Goal: Information Seeking & Learning: Compare options

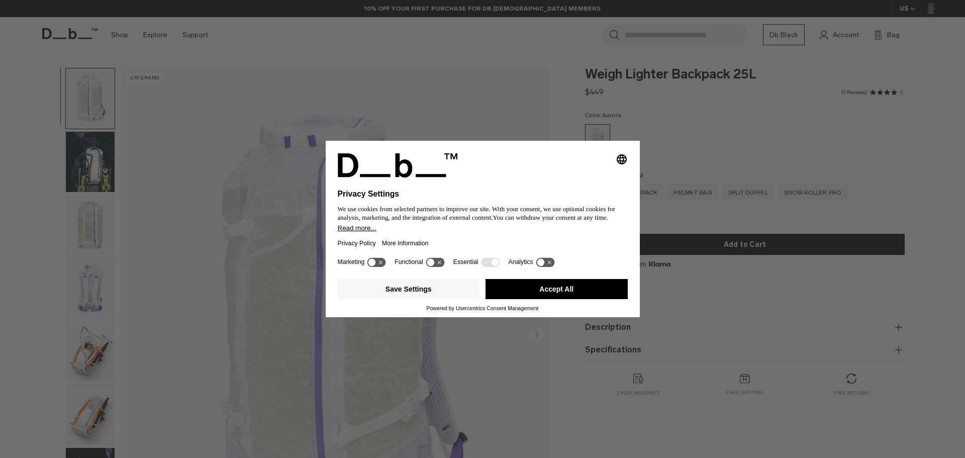
click at [495, 260] on icon at bounding box center [495, 262] width 8 height 8
click at [418, 257] on div "Functional" at bounding box center [419, 262] width 51 height 10
click at [437, 261] on icon at bounding box center [435, 262] width 19 height 10
click at [437, 261] on icon at bounding box center [440, 262] width 8 height 8
click at [449, 291] on button "Save Settings" at bounding box center [409, 289] width 142 height 20
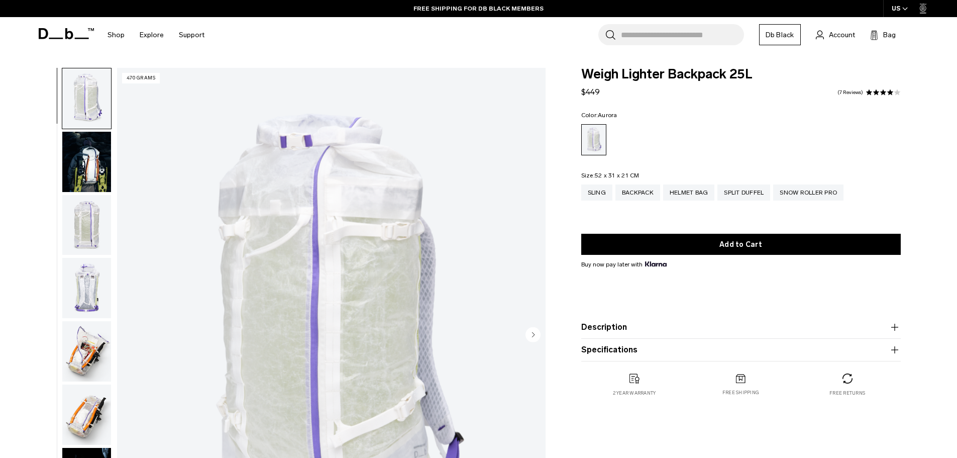
click at [74, 158] on img "button" at bounding box center [86, 162] width 49 height 60
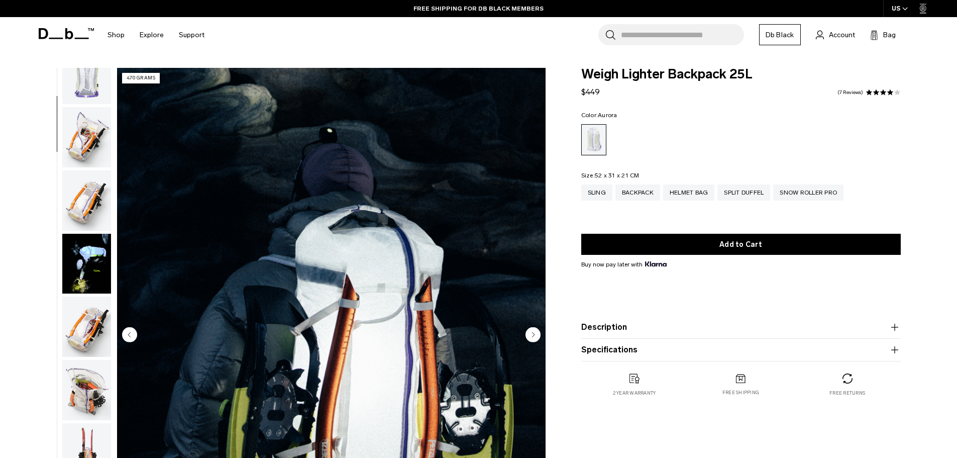
click at [71, 121] on img "button" at bounding box center [86, 137] width 49 height 60
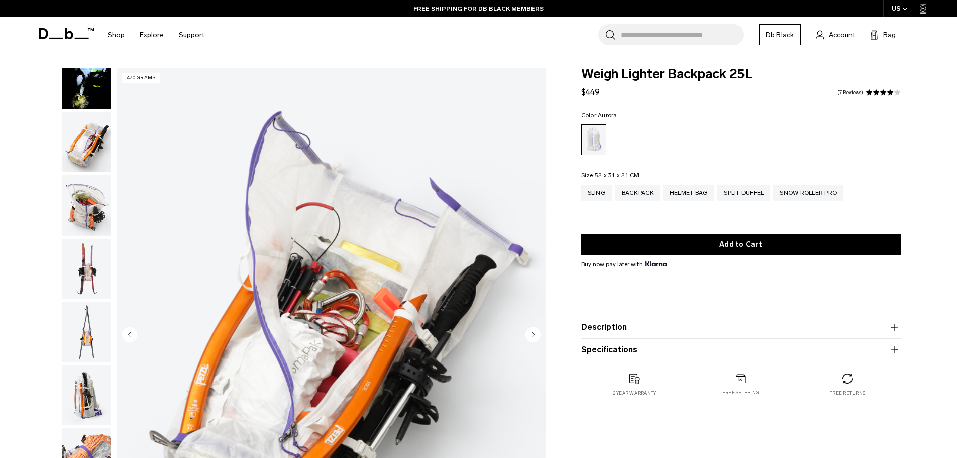
scroll to position [404, 0]
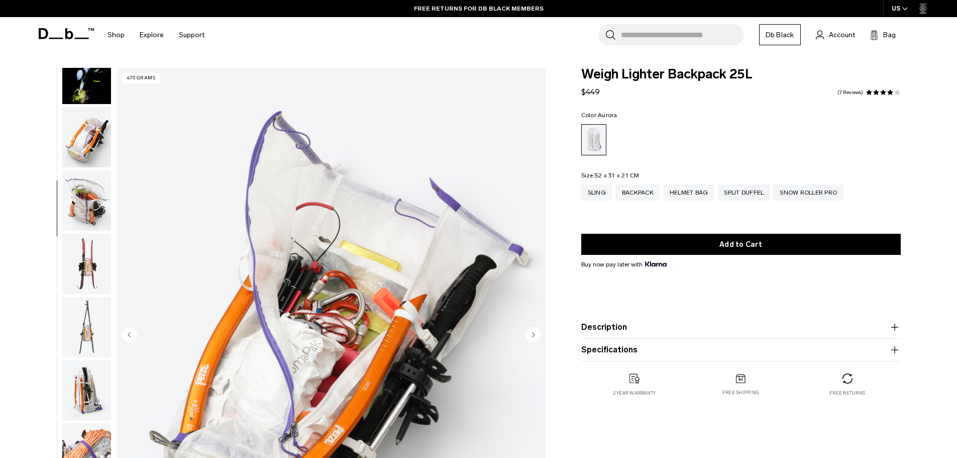
click at [83, 187] on img "button" at bounding box center [86, 200] width 49 height 60
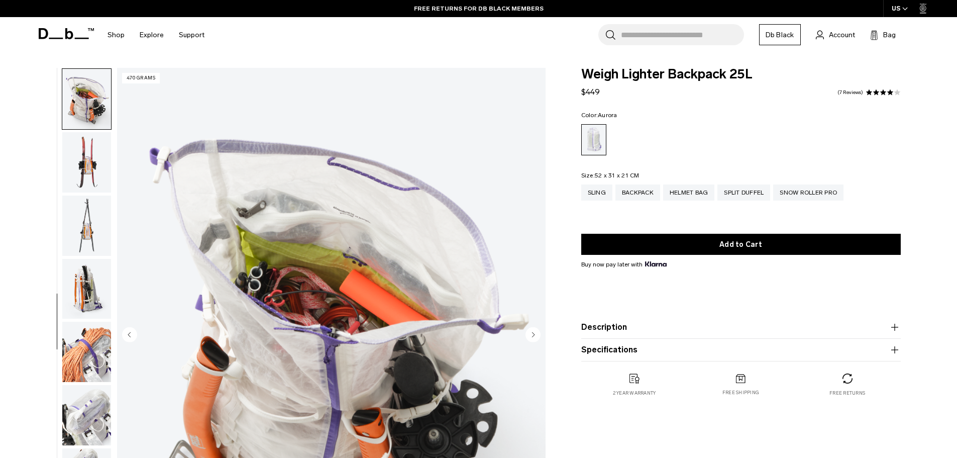
scroll to position [506, 0]
click at [89, 164] on img "button" at bounding box center [86, 162] width 49 height 60
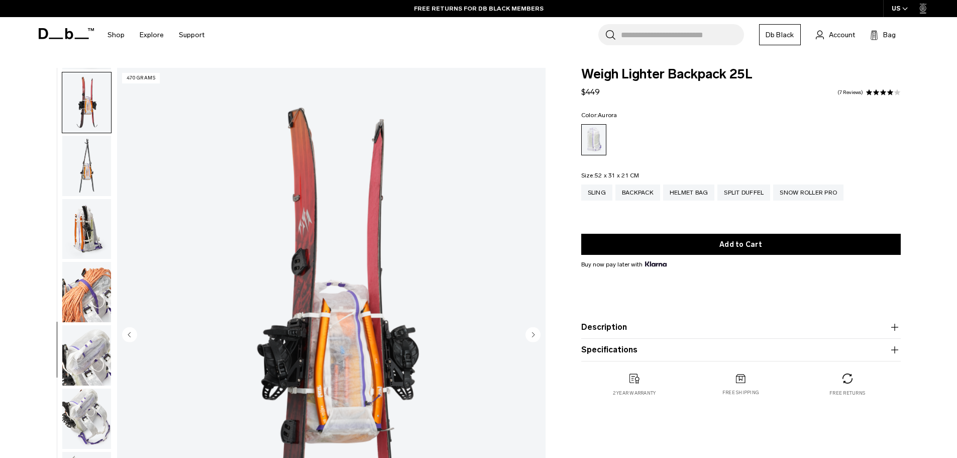
scroll to position [569, 0]
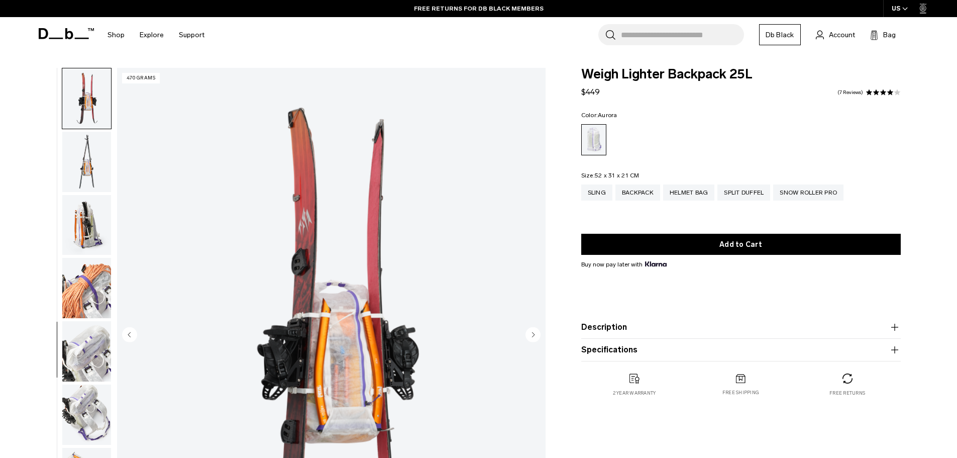
click at [92, 292] on img "button" at bounding box center [86, 288] width 49 height 60
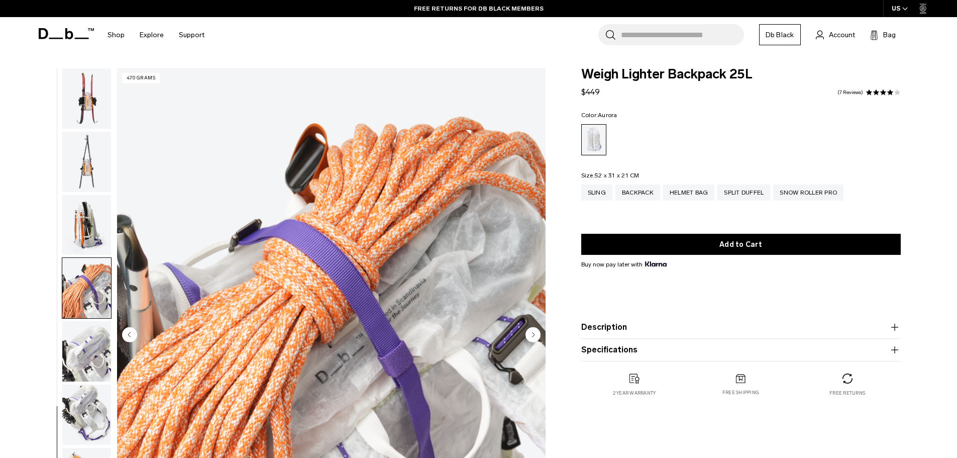
scroll to position [600, 0]
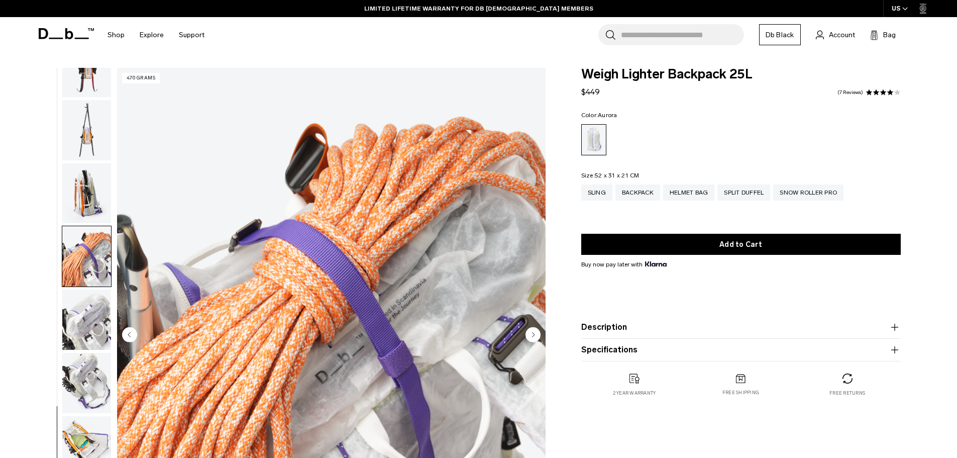
click at [68, 335] on img "button" at bounding box center [86, 319] width 49 height 60
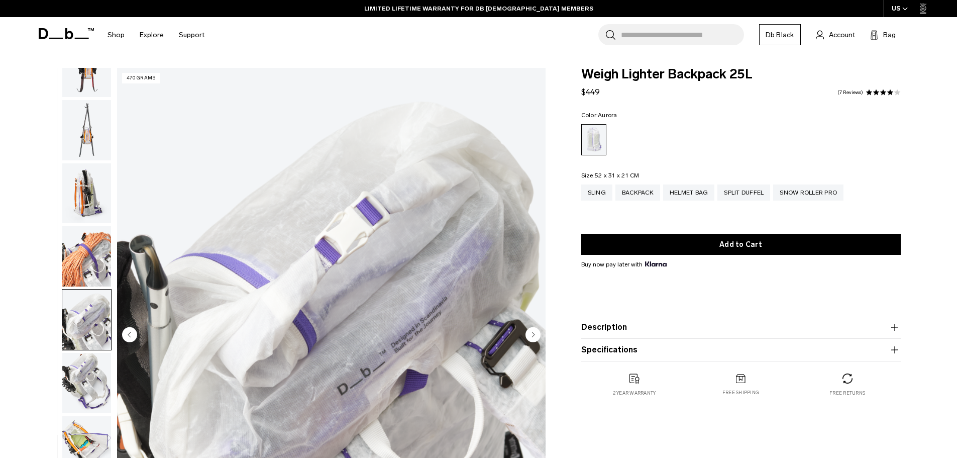
click at [89, 374] on img "button" at bounding box center [86, 383] width 49 height 60
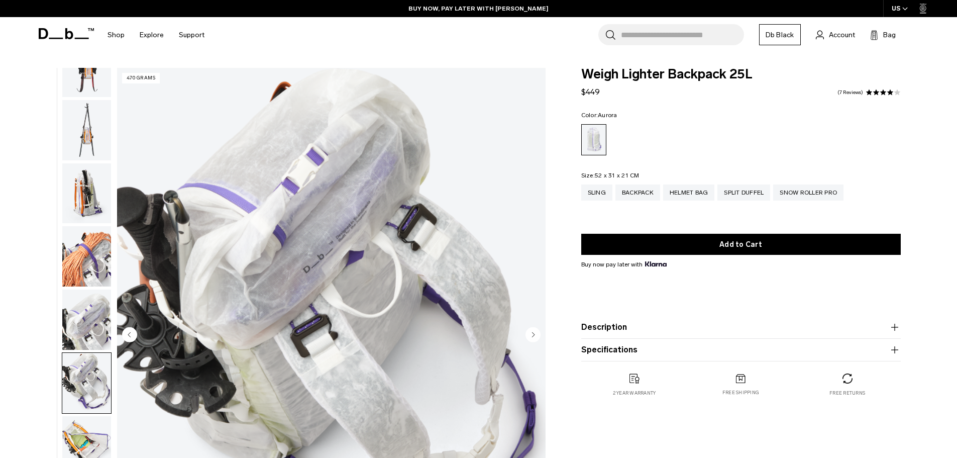
click at [91, 391] on img "button" at bounding box center [86, 383] width 49 height 60
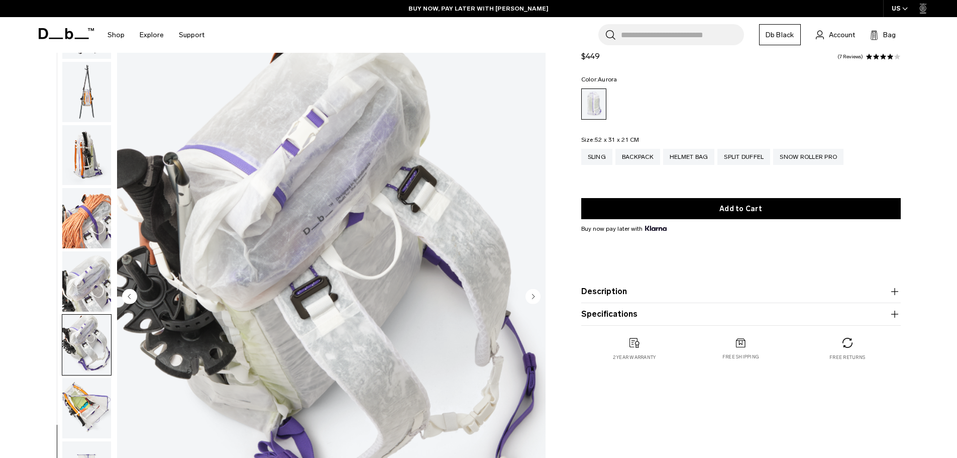
scroll to position [100, 0]
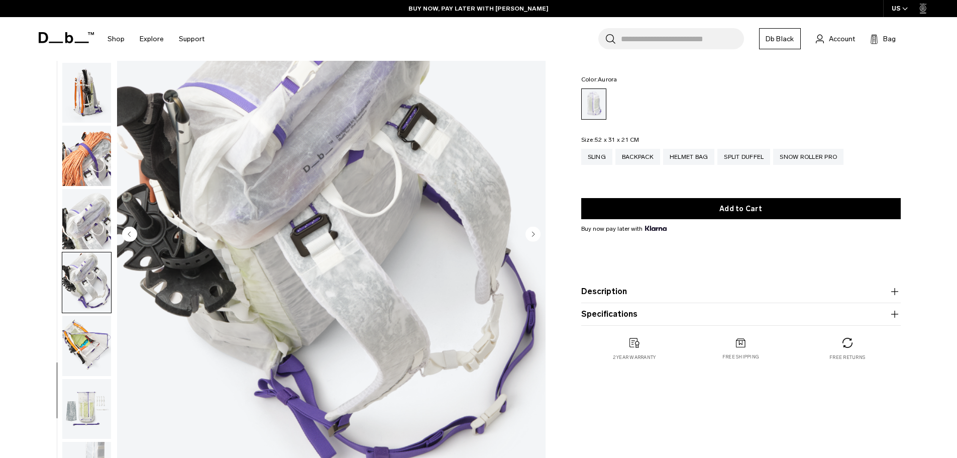
click at [84, 335] on img "button" at bounding box center [86, 346] width 49 height 60
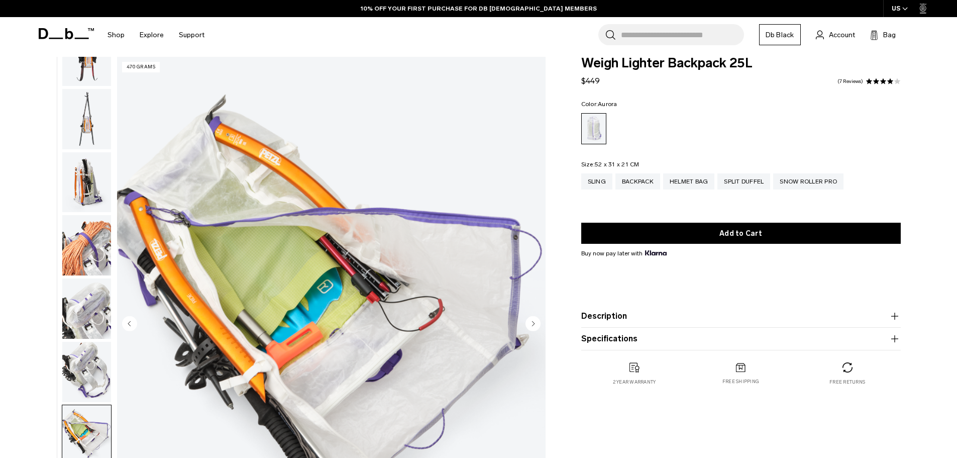
scroll to position [0, 0]
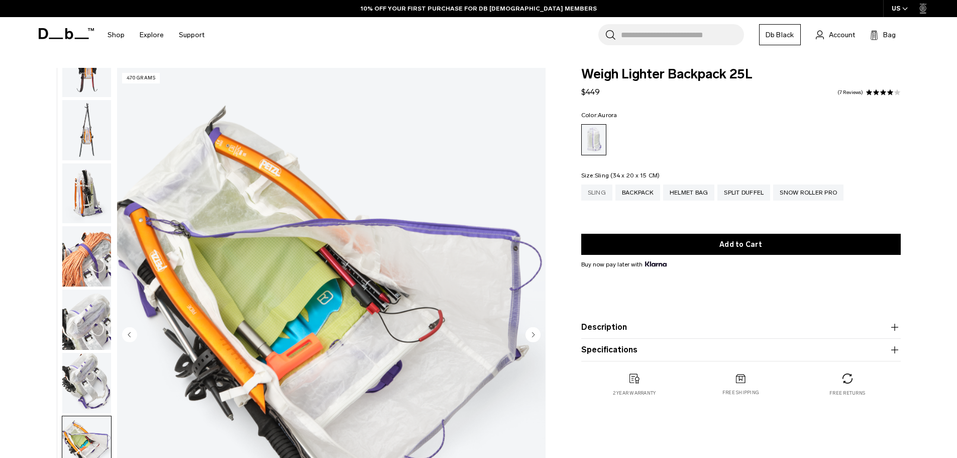
click at [597, 200] on div "Sling" at bounding box center [596, 192] width 31 height 16
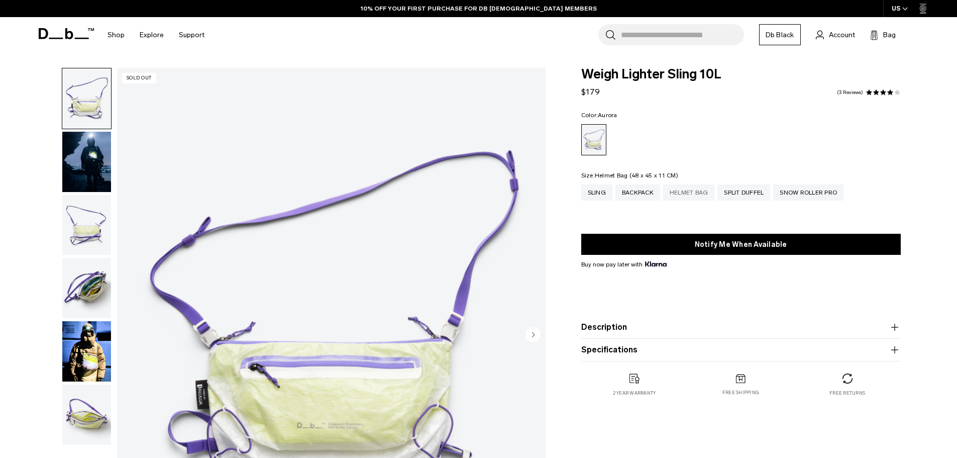
click at [703, 191] on div "Helmet Bag" at bounding box center [689, 192] width 52 height 16
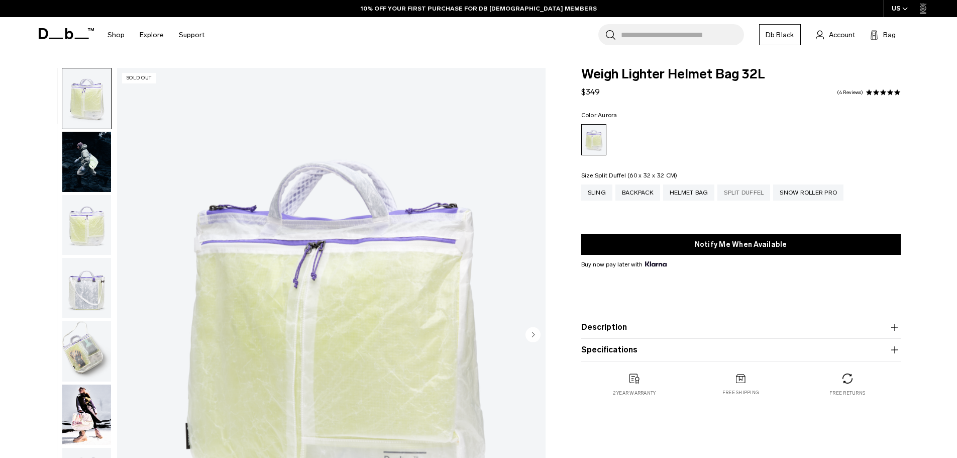
click at [764, 187] on div "Split Duffel" at bounding box center [744, 192] width 53 height 16
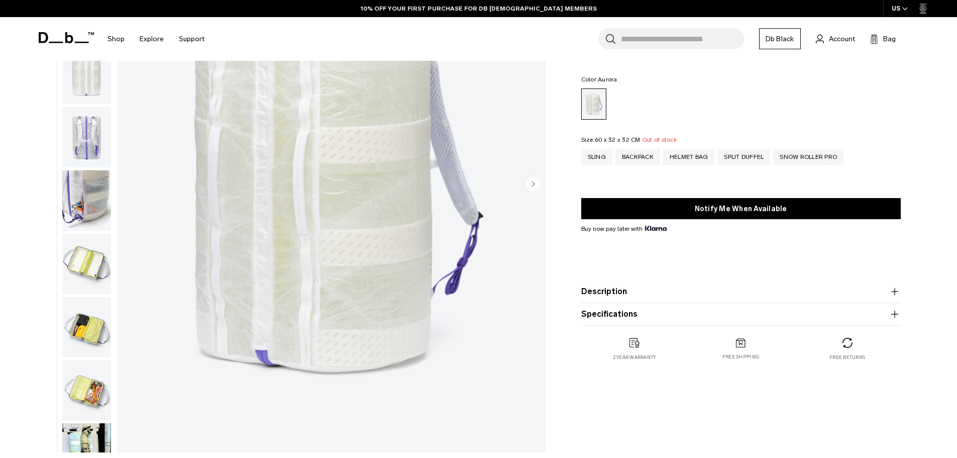
scroll to position [201, 0]
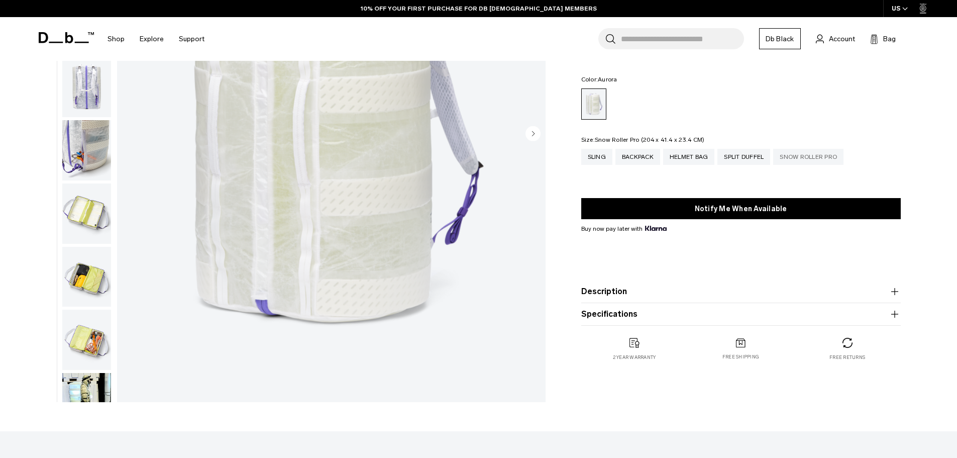
click at [818, 159] on div "Snow Roller Pro" at bounding box center [808, 157] width 70 height 16
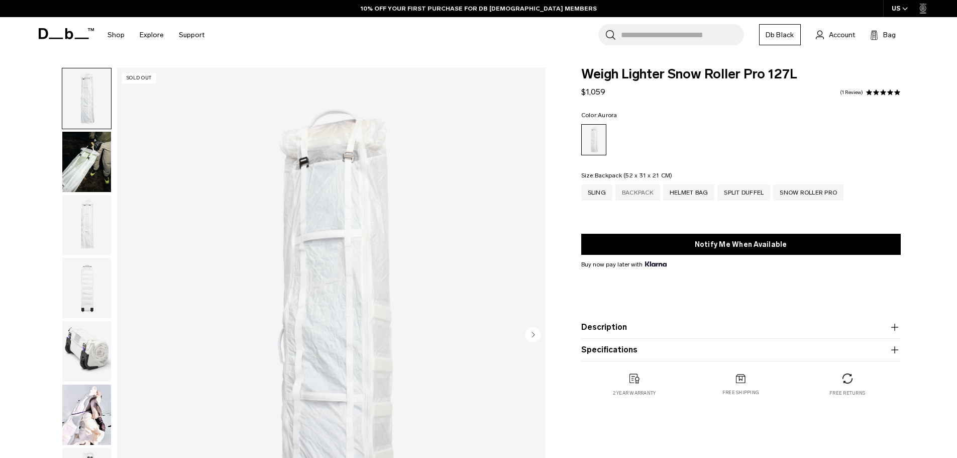
click at [643, 193] on div "Backpack" at bounding box center [638, 192] width 45 height 16
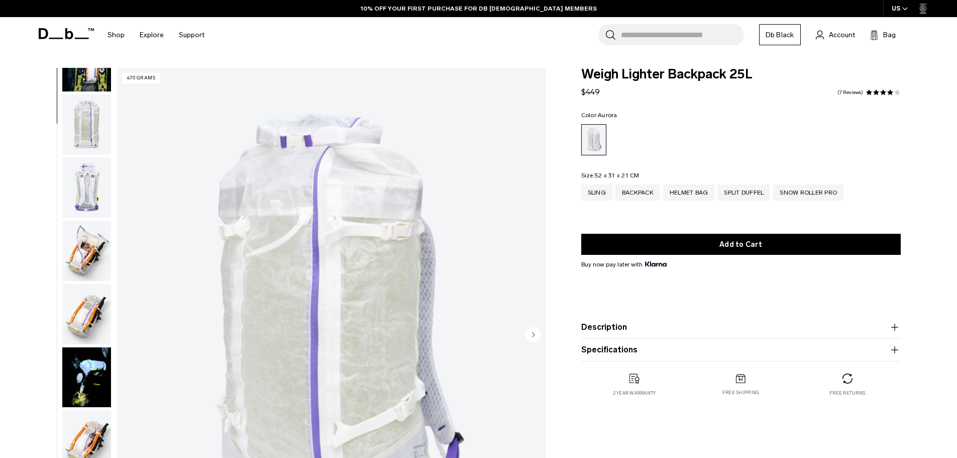
click at [94, 298] on img "button" at bounding box center [86, 314] width 49 height 60
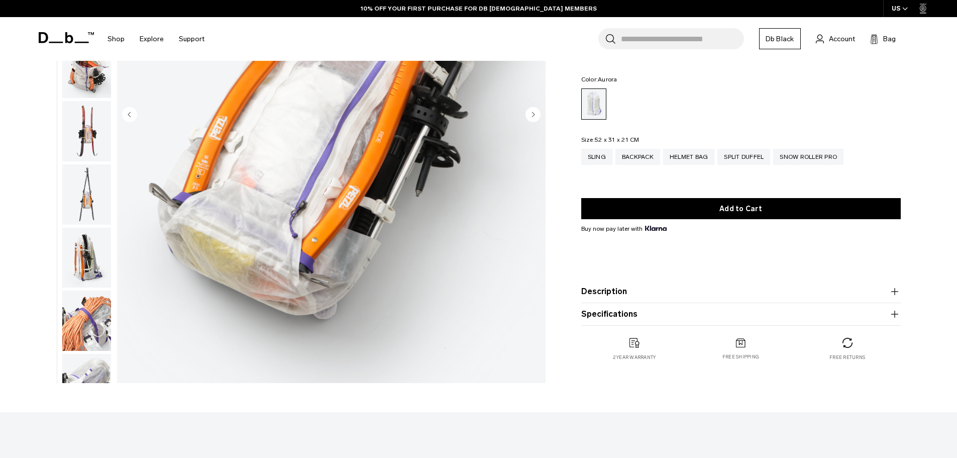
scroll to position [301, 0]
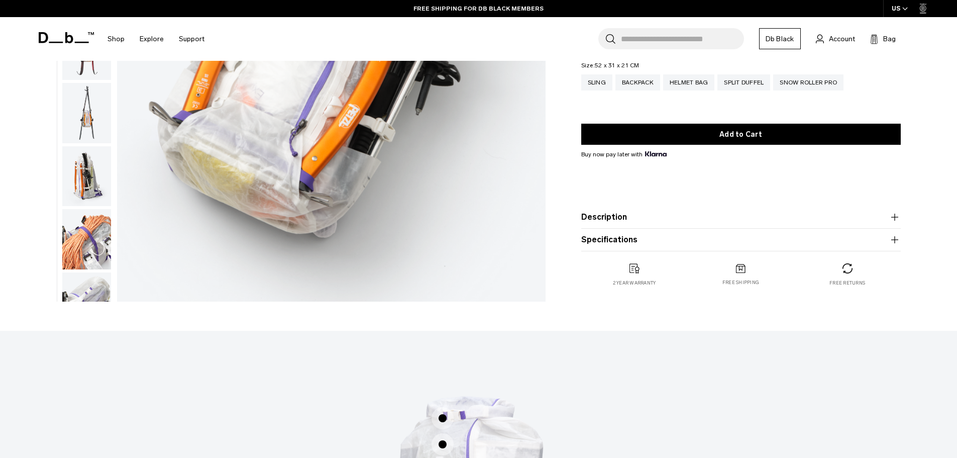
click at [79, 244] on img "button" at bounding box center [86, 239] width 49 height 60
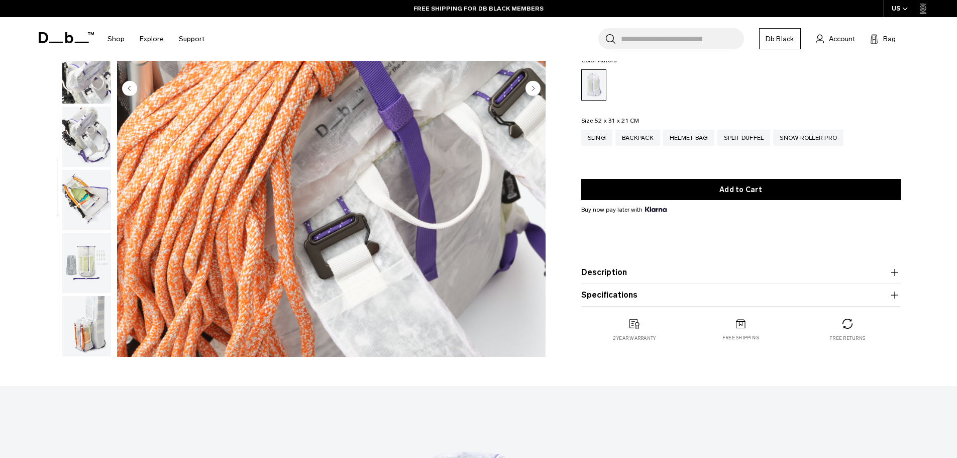
scroll to position [151, 0]
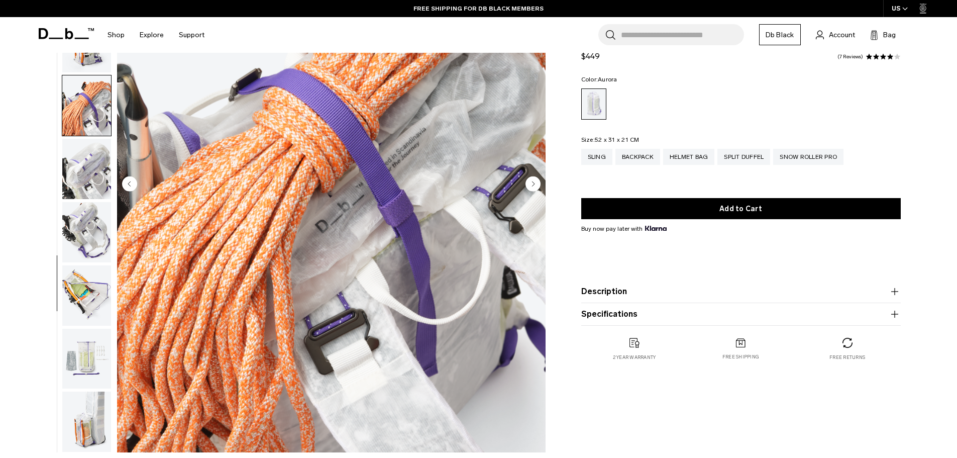
click at [80, 235] on img "button" at bounding box center [86, 232] width 49 height 60
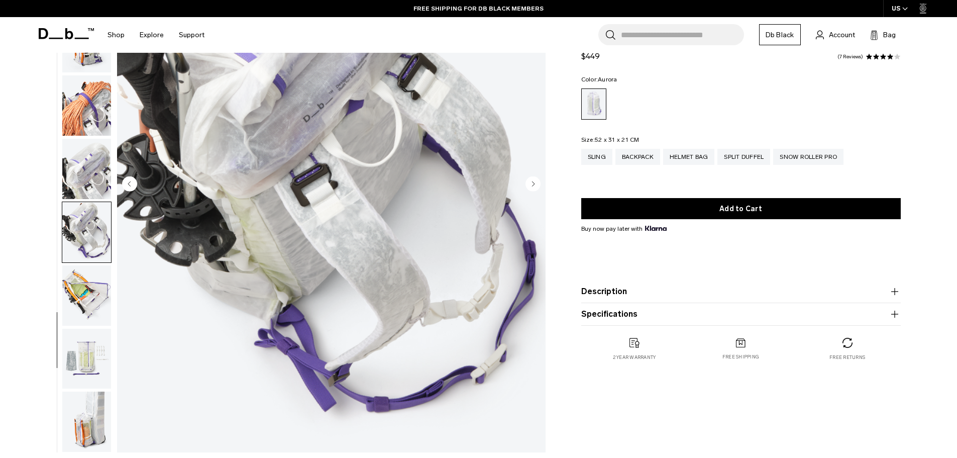
click at [76, 287] on img "button" at bounding box center [86, 295] width 49 height 60
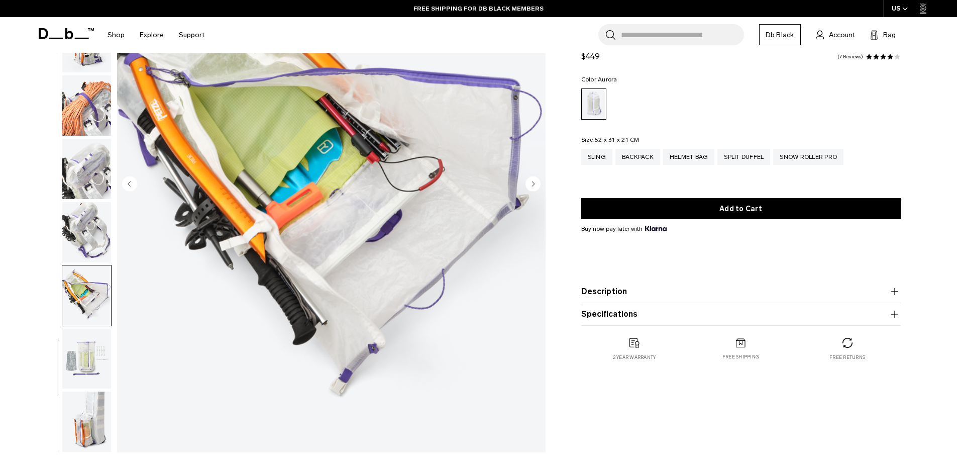
click at [53, 325] on div "16 / 18 470 grams" at bounding box center [289, 187] width 525 height 540
click at [80, 372] on img "button" at bounding box center [86, 359] width 49 height 60
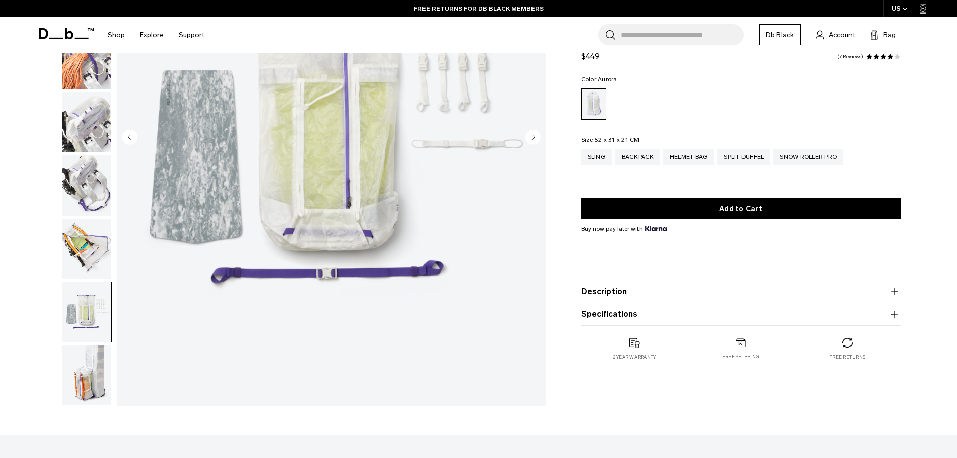
scroll to position [201, 0]
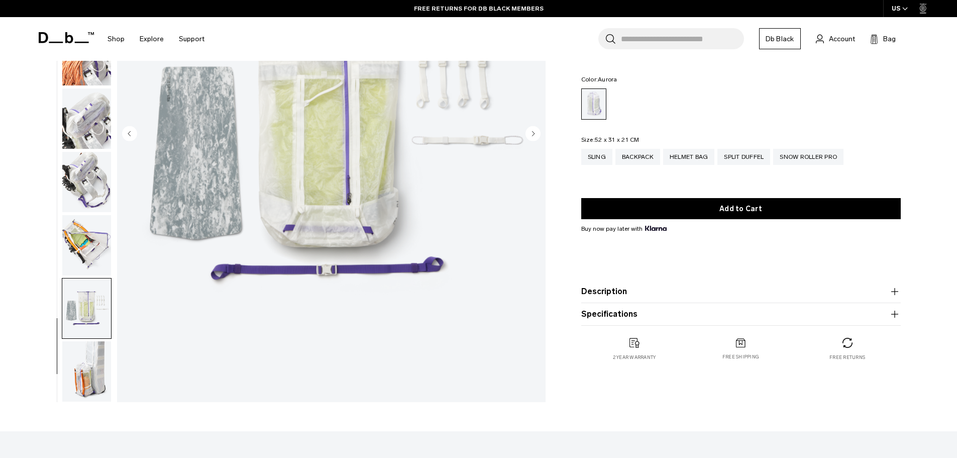
click at [93, 361] on img "button" at bounding box center [86, 371] width 49 height 60
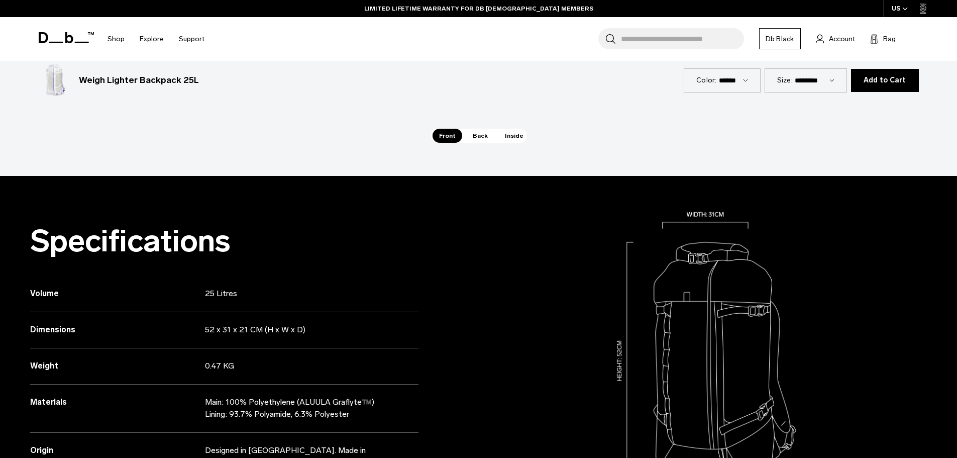
scroll to position [804, 0]
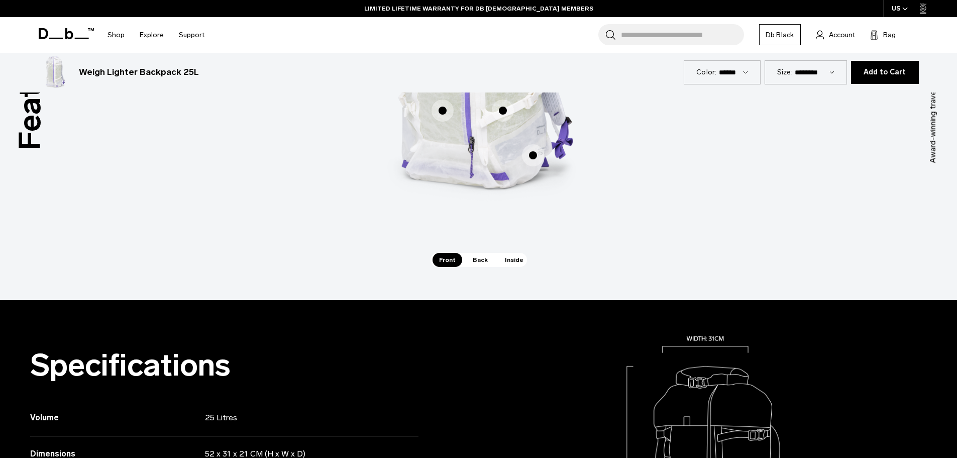
click at [517, 258] on span "Inside" at bounding box center [514, 260] width 32 height 14
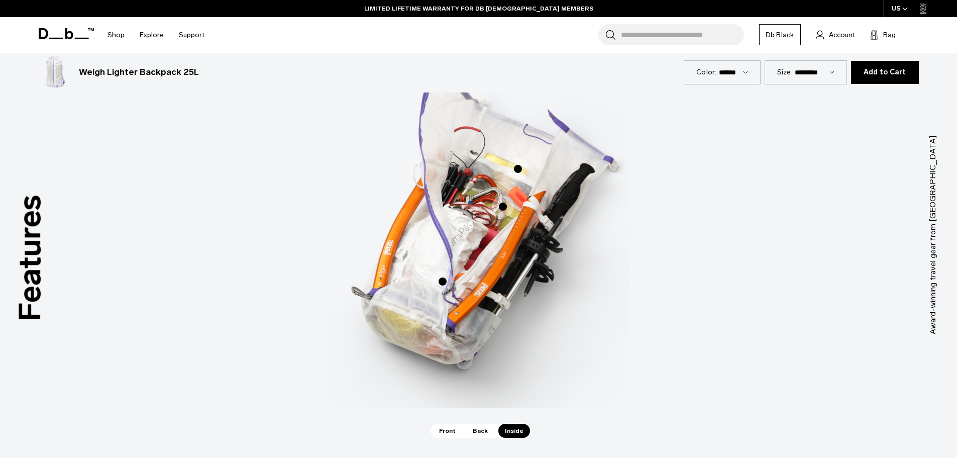
scroll to position [603, 0]
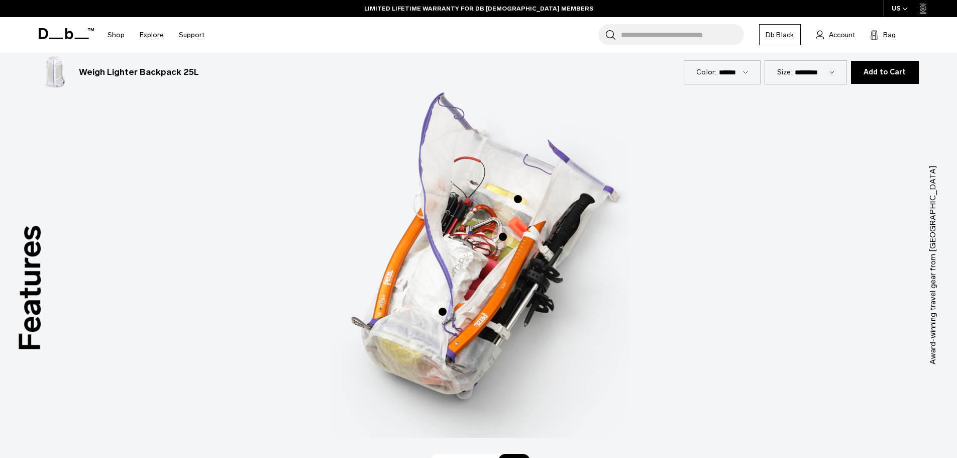
click at [517, 193] on span "3 / 3" at bounding box center [518, 199] width 22 height 22
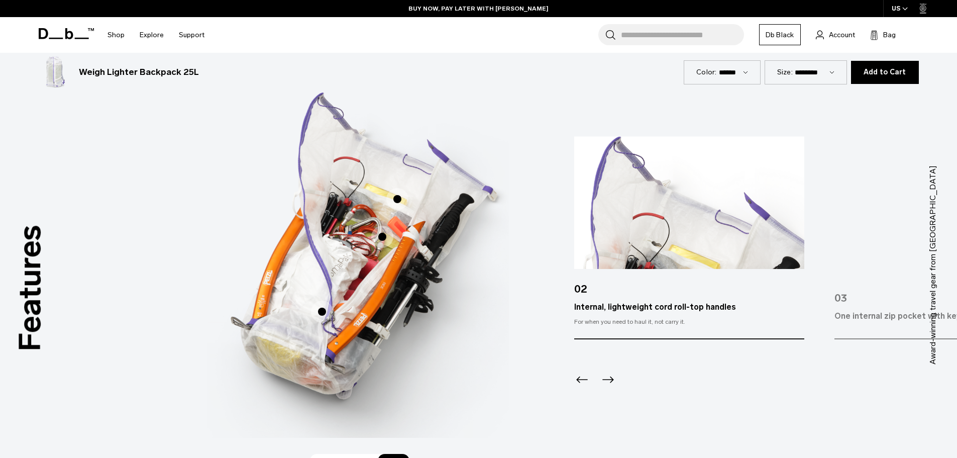
click at [601, 377] on icon "Next slide" at bounding box center [608, 379] width 16 height 16
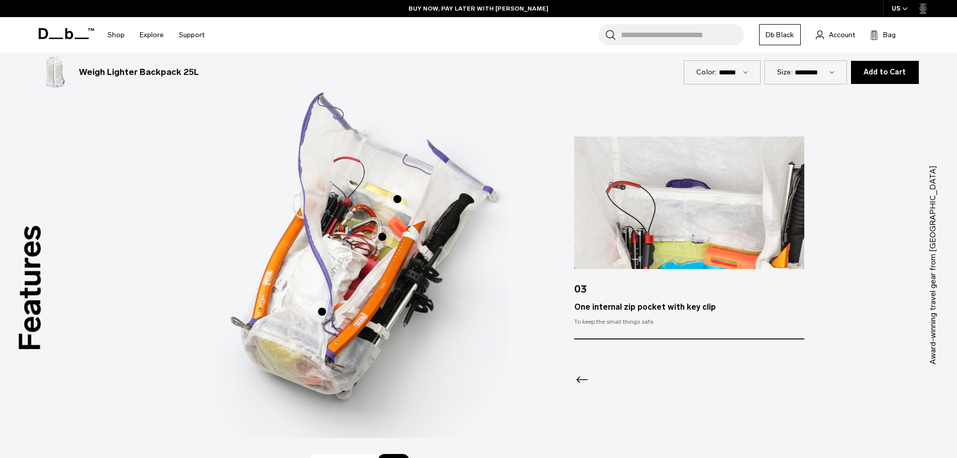
click at [601, 377] on div at bounding box center [689, 366] width 230 height 54
